Goal: Find specific page/section: Find specific page/section

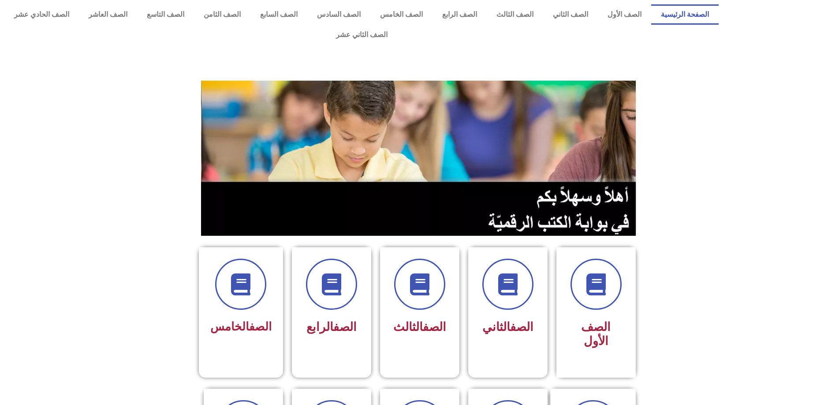
scroll to position [132, 0]
click at [513, 279] on span at bounding box center [507, 284] width 56 height 56
click at [505, 273] on icon at bounding box center [507, 285] width 24 height 24
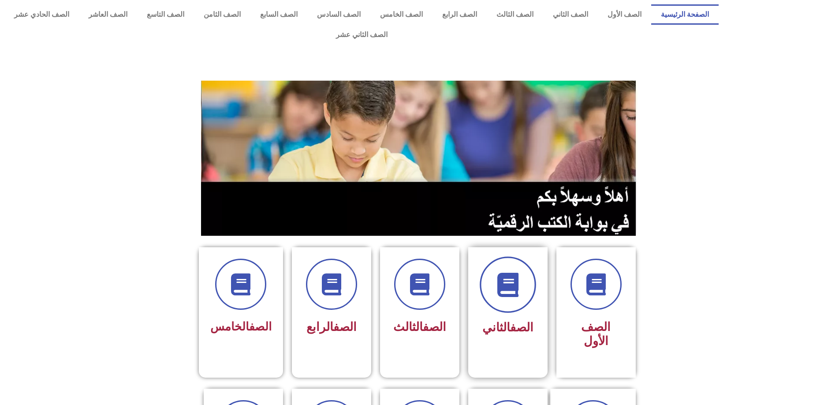
click at [505, 273] on icon at bounding box center [507, 285] width 24 height 24
click at [414, 273] on icon at bounding box center [419, 285] width 24 height 24
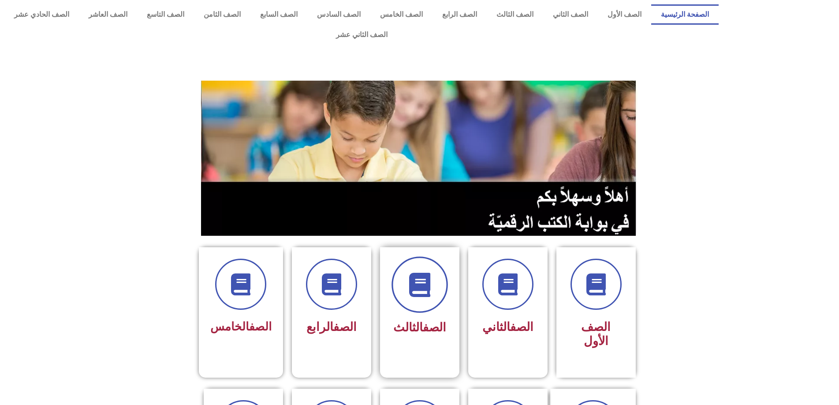
click at [414, 273] on icon at bounding box center [419, 285] width 24 height 24
click at [527, 263] on span at bounding box center [507, 284] width 56 height 56
click at [510, 320] on link "الصف" at bounding box center [521, 327] width 23 height 14
click at [614, 264] on span at bounding box center [596, 284] width 56 height 56
click at [608, 320] on span "الصف الأول" at bounding box center [596, 334] width 30 height 28
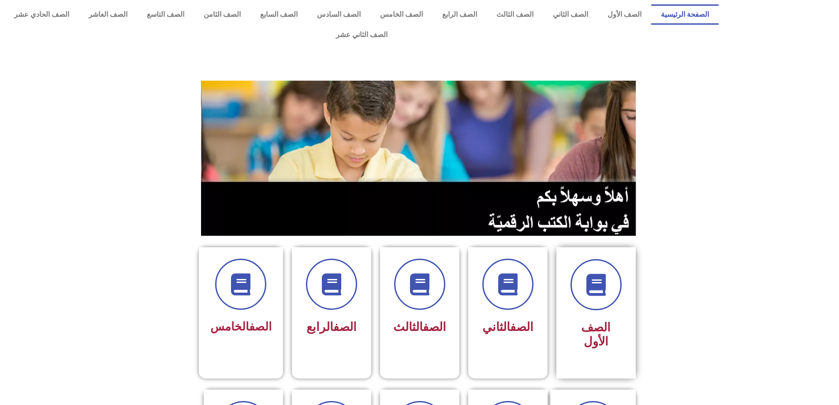
click at [594, 319] on div "الصف الأول" at bounding box center [595, 312] width 79 height 131
click at [602, 284] on span at bounding box center [596, 284] width 56 height 56
click at [473, 289] on div "الصف الثاني" at bounding box center [507, 305] width 79 height 117
click at [521, 320] on link "الصف" at bounding box center [521, 327] width 23 height 14
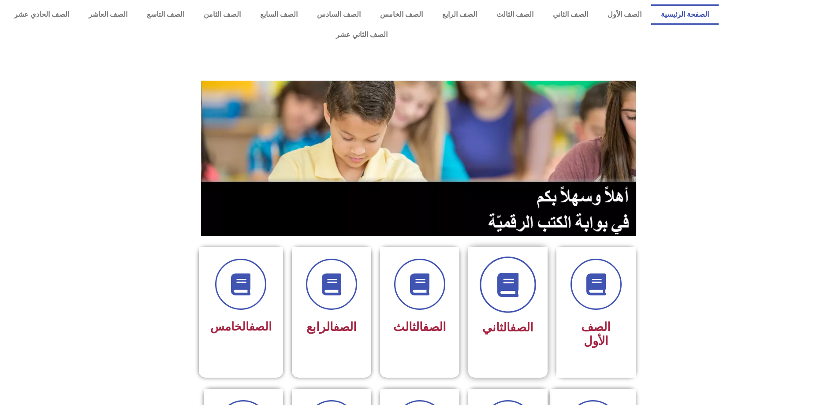
click at [522, 280] on span at bounding box center [507, 284] width 56 height 56
click at [510, 320] on link "الصف" at bounding box center [521, 327] width 23 height 14
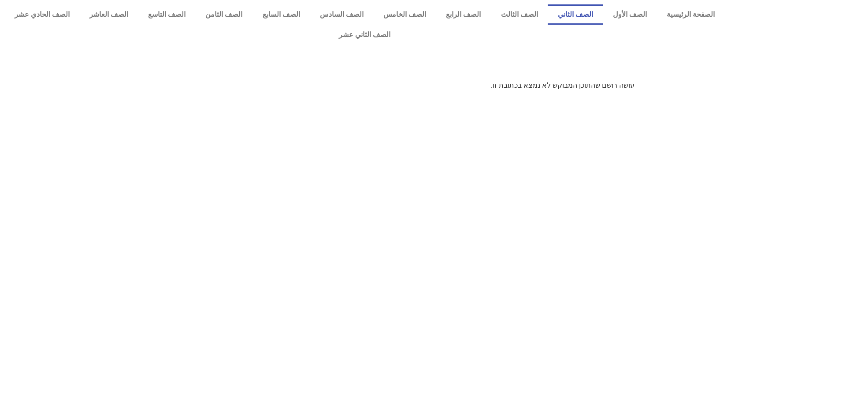
click at [590, 14] on link "الصف الثاني" at bounding box center [575, 14] width 55 height 20
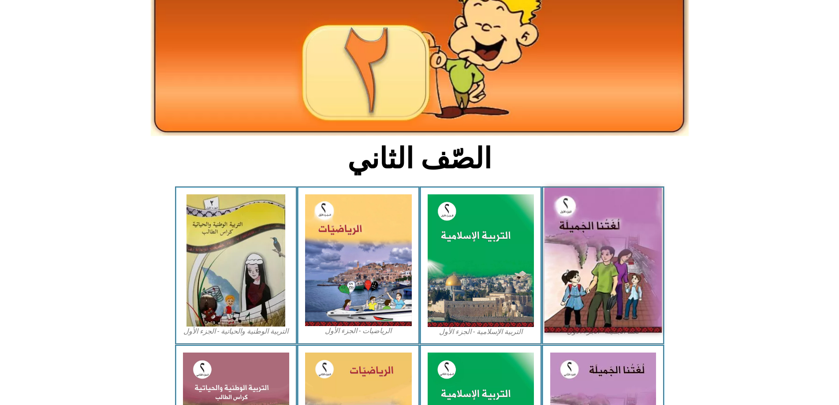
scroll to position [88, 0]
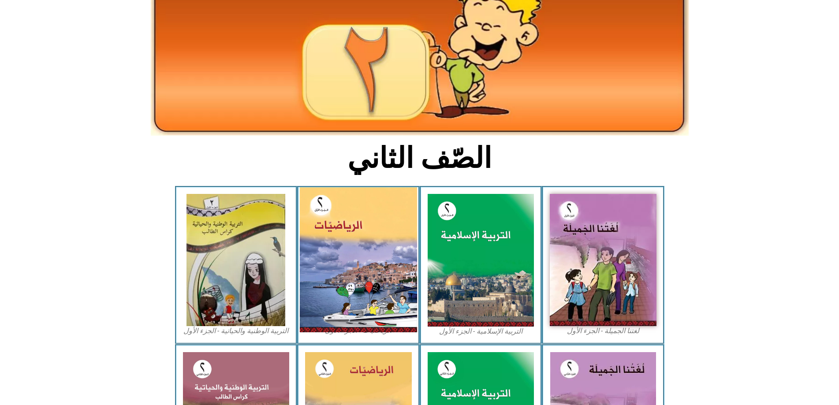
click at [356, 214] on img at bounding box center [358, 259] width 117 height 145
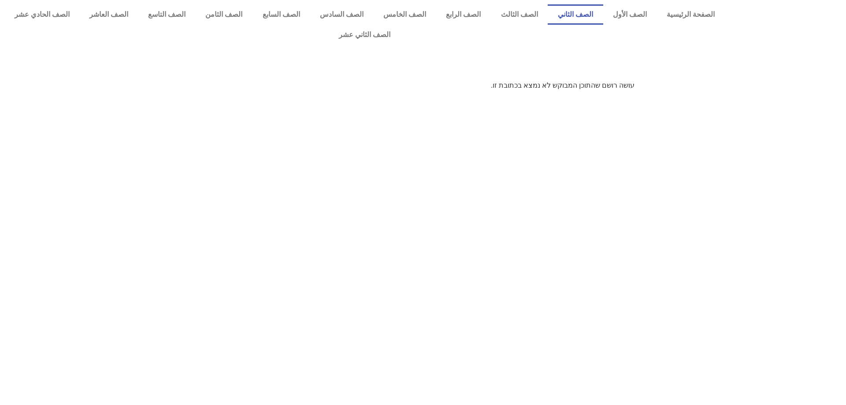
click at [578, 11] on link "الصف الثاني" at bounding box center [575, 14] width 55 height 20
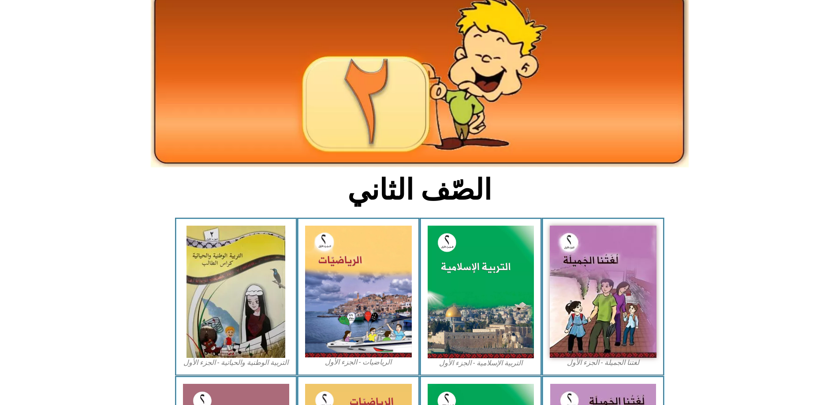
scroll to position [88, 0]
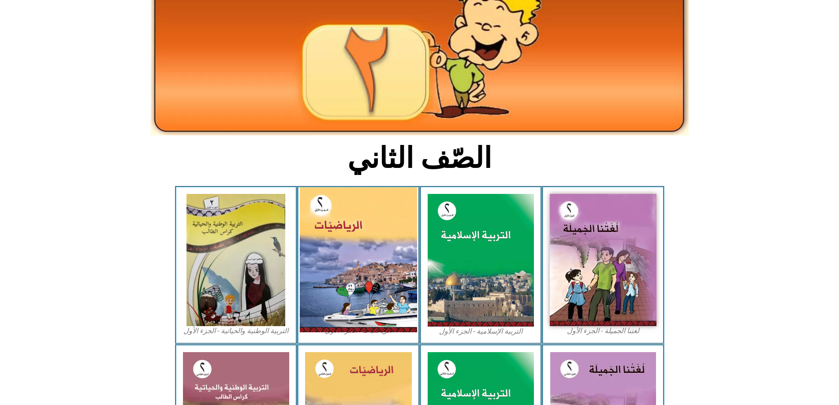
click at [350, 241] on img at bounding box center [358, 259] width 117 height 145
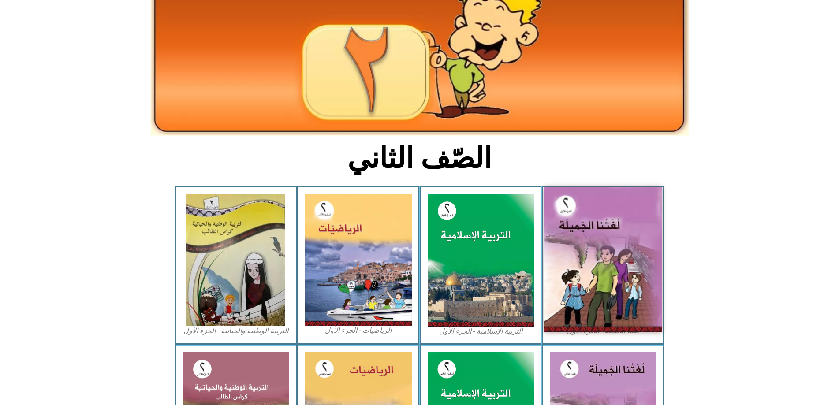
click at [606, 214] on img at bounding box center [602, 259] width 117 height 145
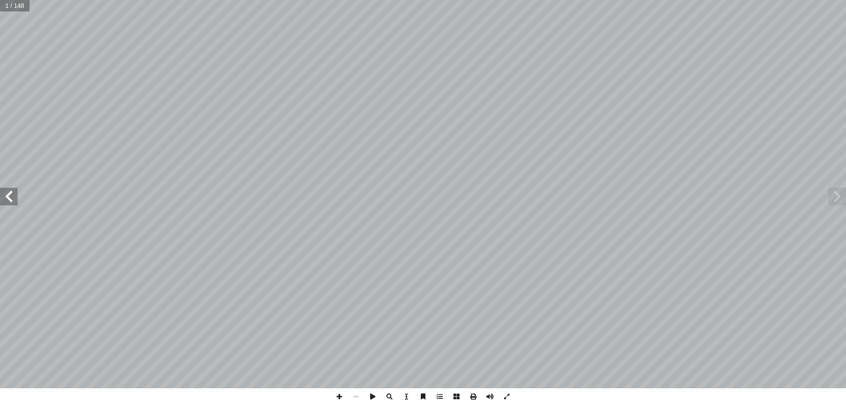
click at [8, 195] on span at bounding box center [9, 197] width 18 height 18
click at [9, 196] on span at bounding box center [9, 197] width 18 height 18
click at [6, 194] on span at bounding box center [9, 197] width 18 height 18
